Goal: Navigation & Orientation: Understand site structure

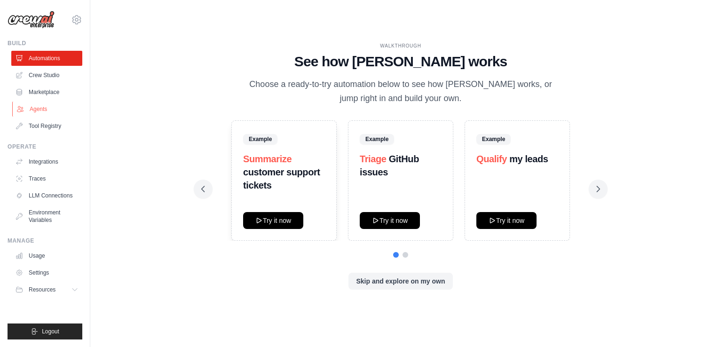
click at [44, 112] on link "Agents" at bounding box center [47, 109] width 71 height 15
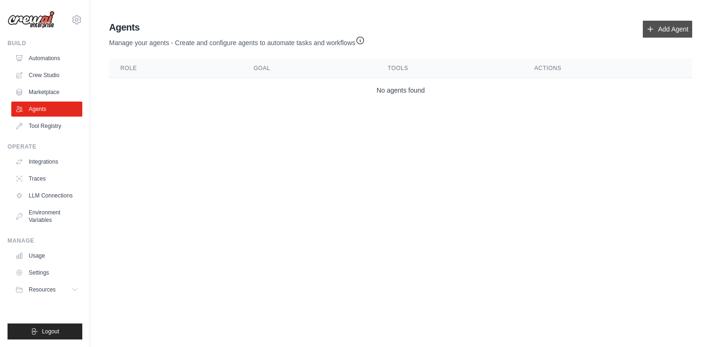
click at [669, 32] on link "Add Agent" at bounding box center [667, 29] width 49 height 17
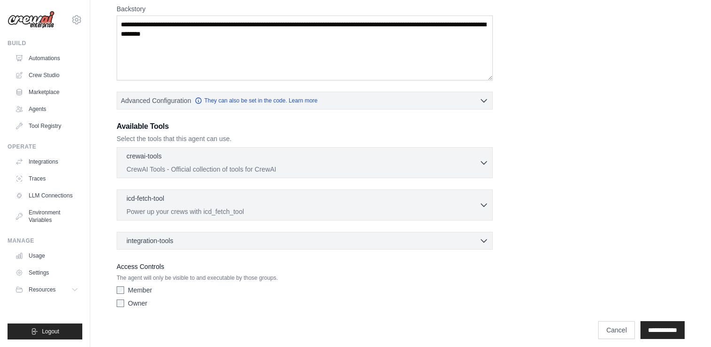
scroll to position [152, 0]
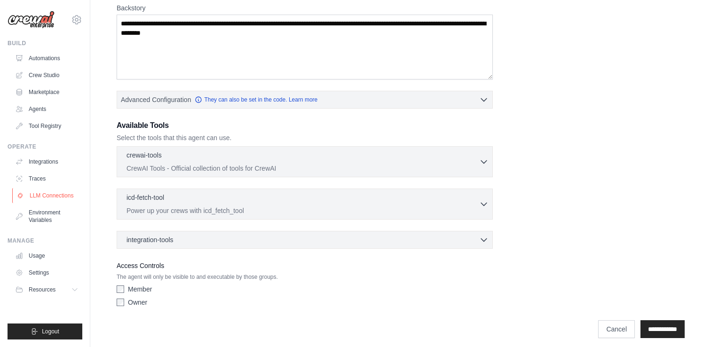
click at [49, 195] on link "LLM Connections" at bounding box center [47, 195] width 71 height 15
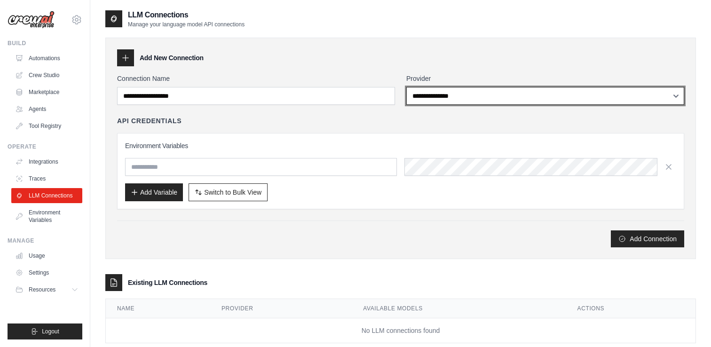
click at [485, 97] on select "**********" at bounding box center [546, 96] width 278 height 18
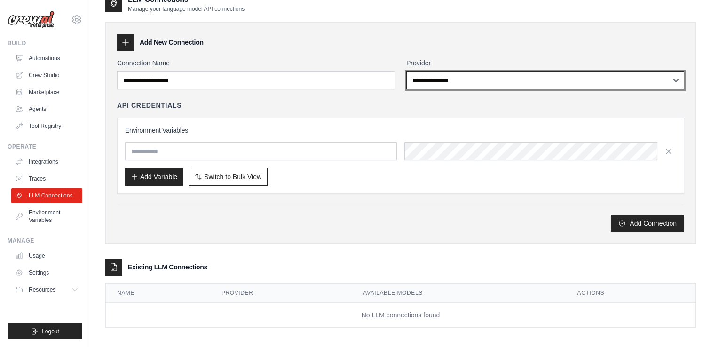
scroll to position [21, 0]
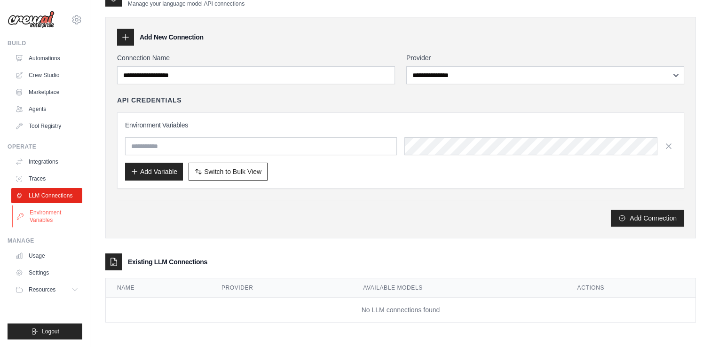
click at [40, 219] on link "Environment Variables" at bounding box center [47, 216] width 71 height 23
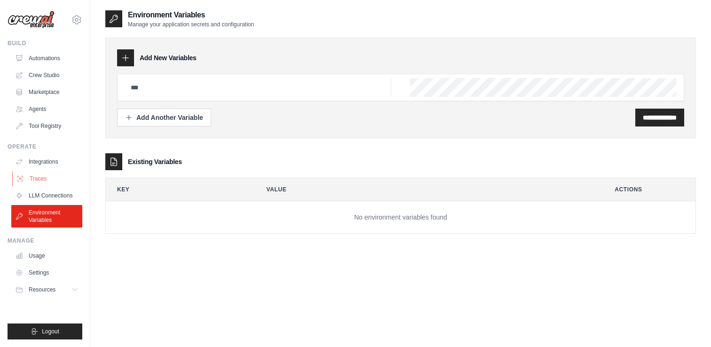
click at [48, 174] on link "Traces" at bounding box center [47, 178] width 71 height 15
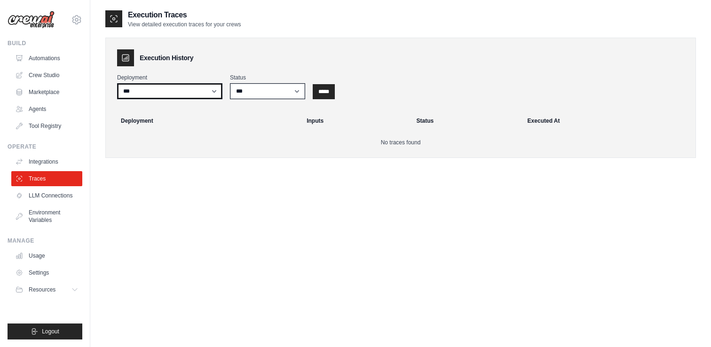
click at [214, 89] on select "***" at bounding box center [169, 91] width 105 height 16
click at [44, 162] on link "Integrations" at bounding box center [47, 161] width 71 height 15
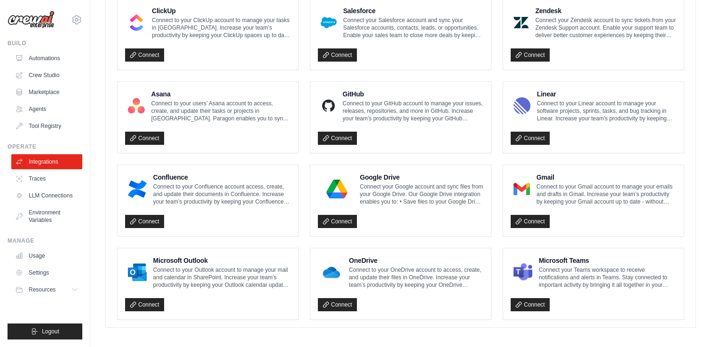
scroll to position [536, 0]
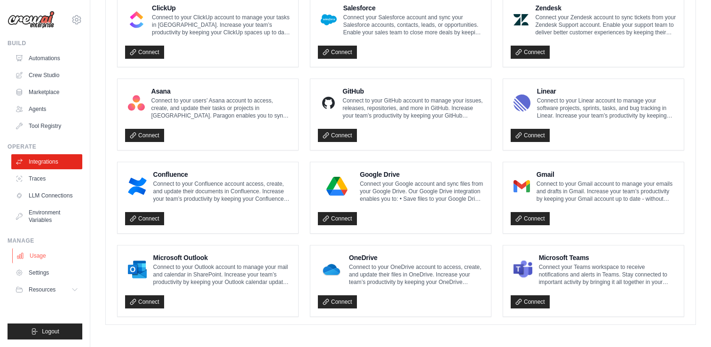
click at [40, 255] on link "Usage" at bounding box center [47, 255] width 71 height 15
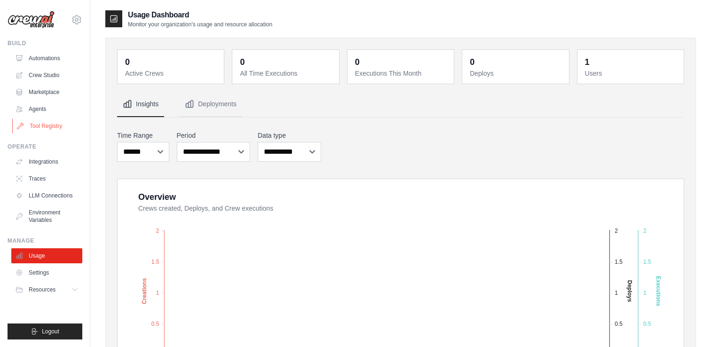
click at [42, 127] on link "Tool Registry" at bounding box center [47, 126] width 71 height 15
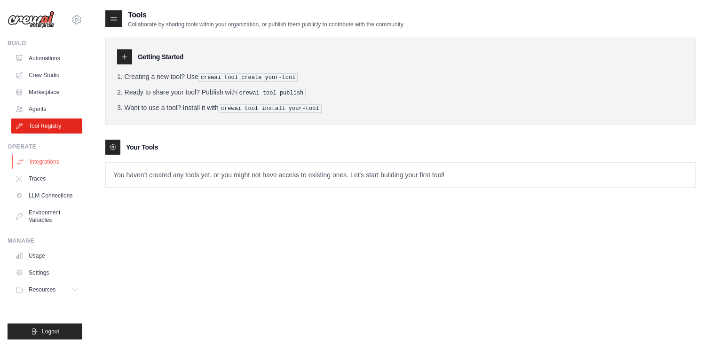
click at [47, 167] on link "Integrations" at bounding box center [47, 161] width 71 height 15
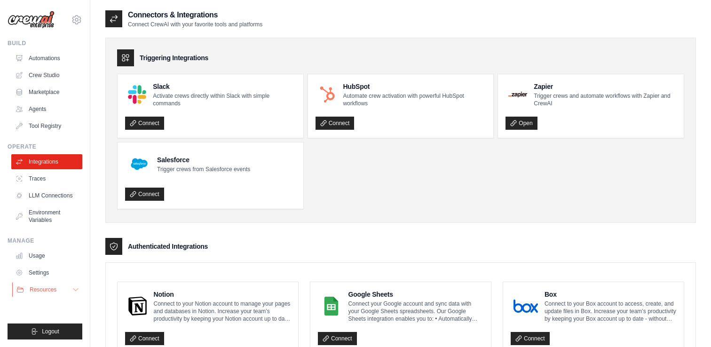
click at [69, 287] on button "Resources" at bounding box center [47, 289] width 71 height 15
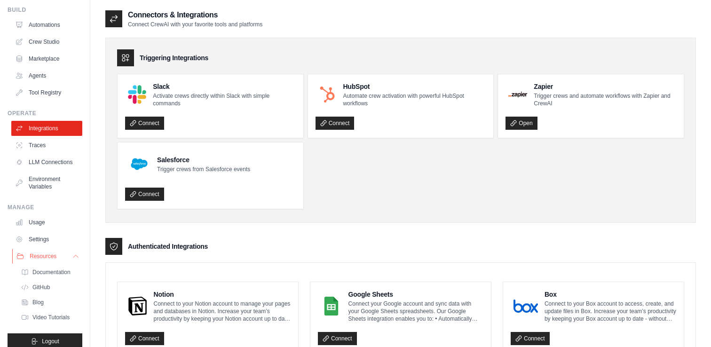
scroll to position [43, 0]
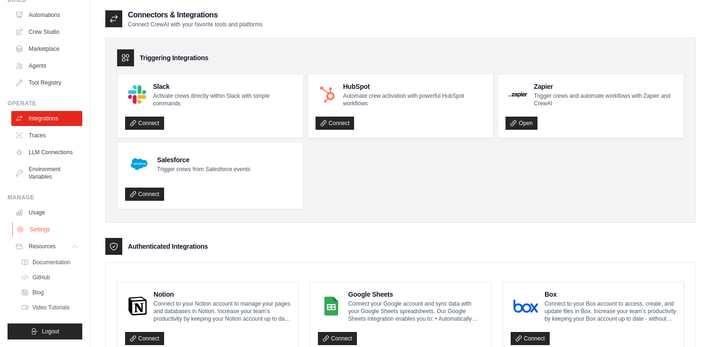
click at [48, 229] on link "Settings" at bounding box center [47, 229] width 71 height 15
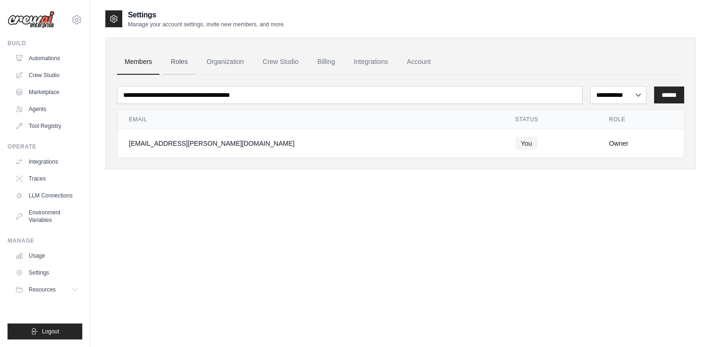
click at [184, 61] on link "Roles" at bounding box center [179, 61] width 32 height 25
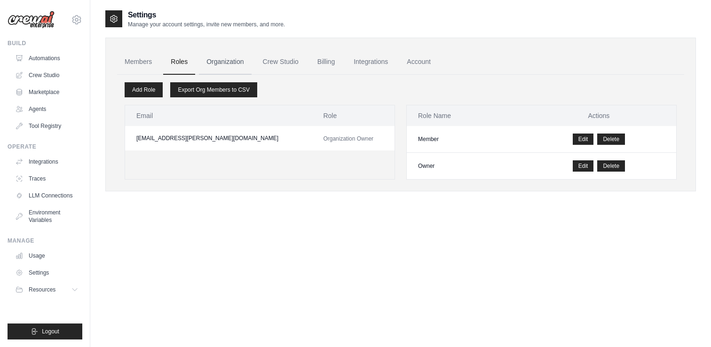
click at [217, 63] on link "Organization" at bounding box center [225, 61] width 52 height 25
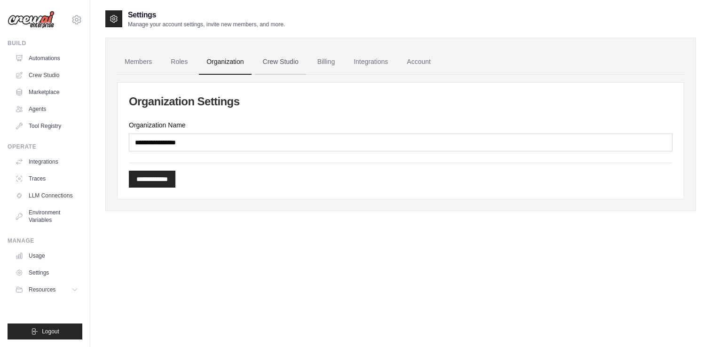
click at [292, 61] on link "Crew Studio" at bounding box center [280, 61] width 51 height 25
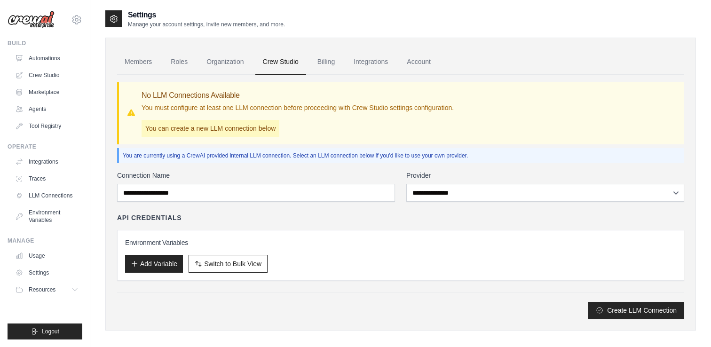
click at [670, 33] on div "Members Roles Organization Crew Studio Billing Integrations Account No LLM Conn…" at bounding box center [400, 179] width 591 height 303
click at [45, 176] on link "Traces" at bounding box center [47, 178] width 71 height 15
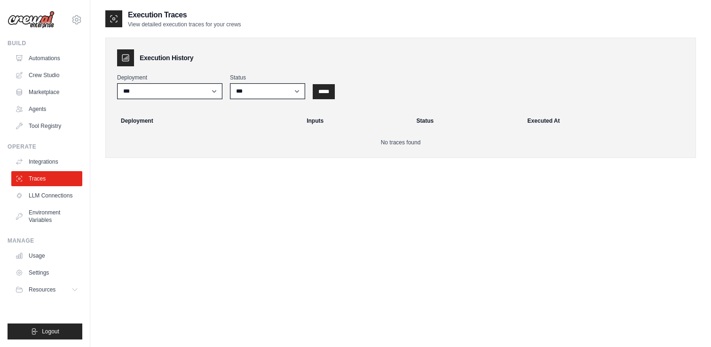
click at [351, 253] on div "Execution Traces View detailed execution traces for your crews Execution Histor…" at bounding box center [400, 182] width 591 height 347
